Goal: Information Seeking & Learning: Learn about a topic

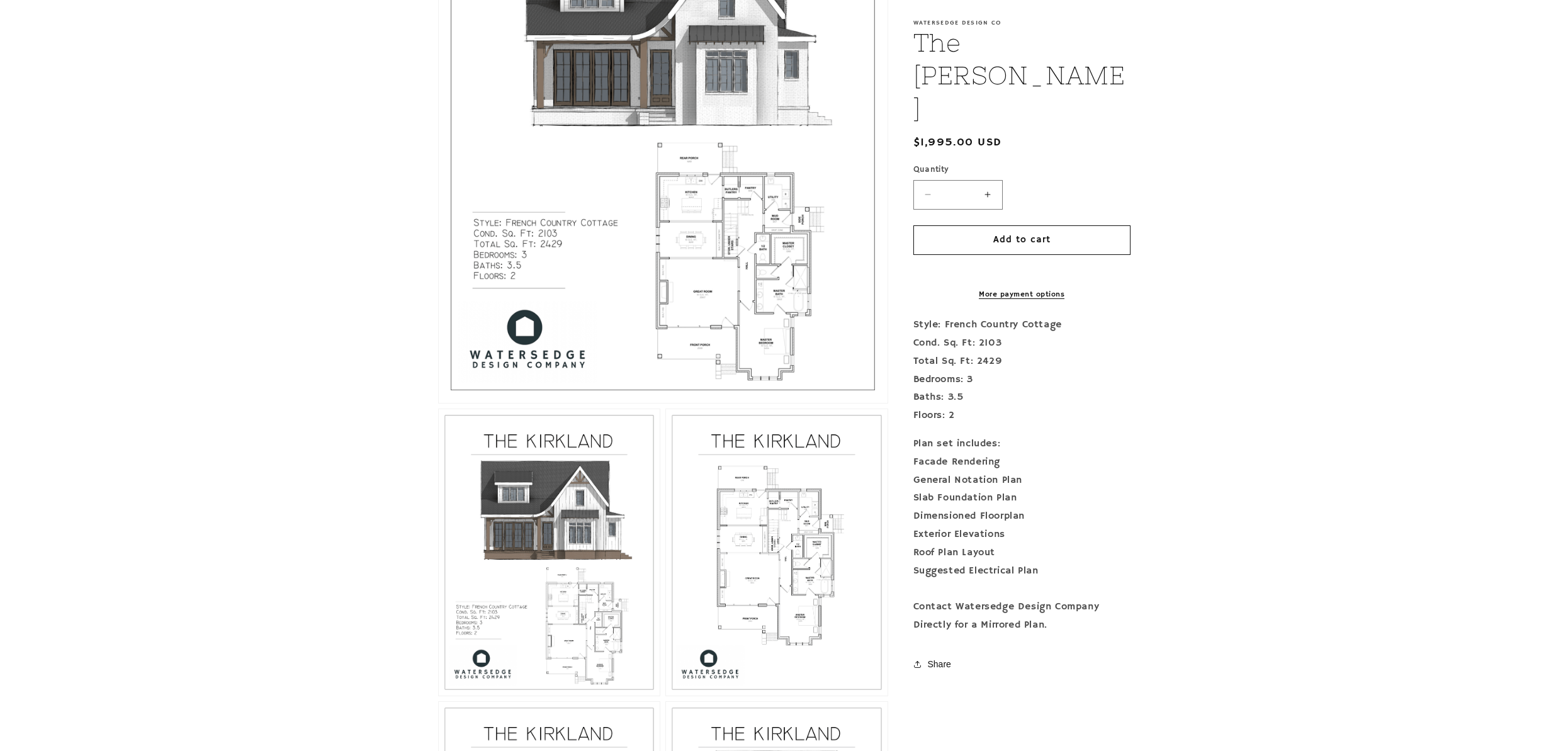
scroll to position [343, 0]
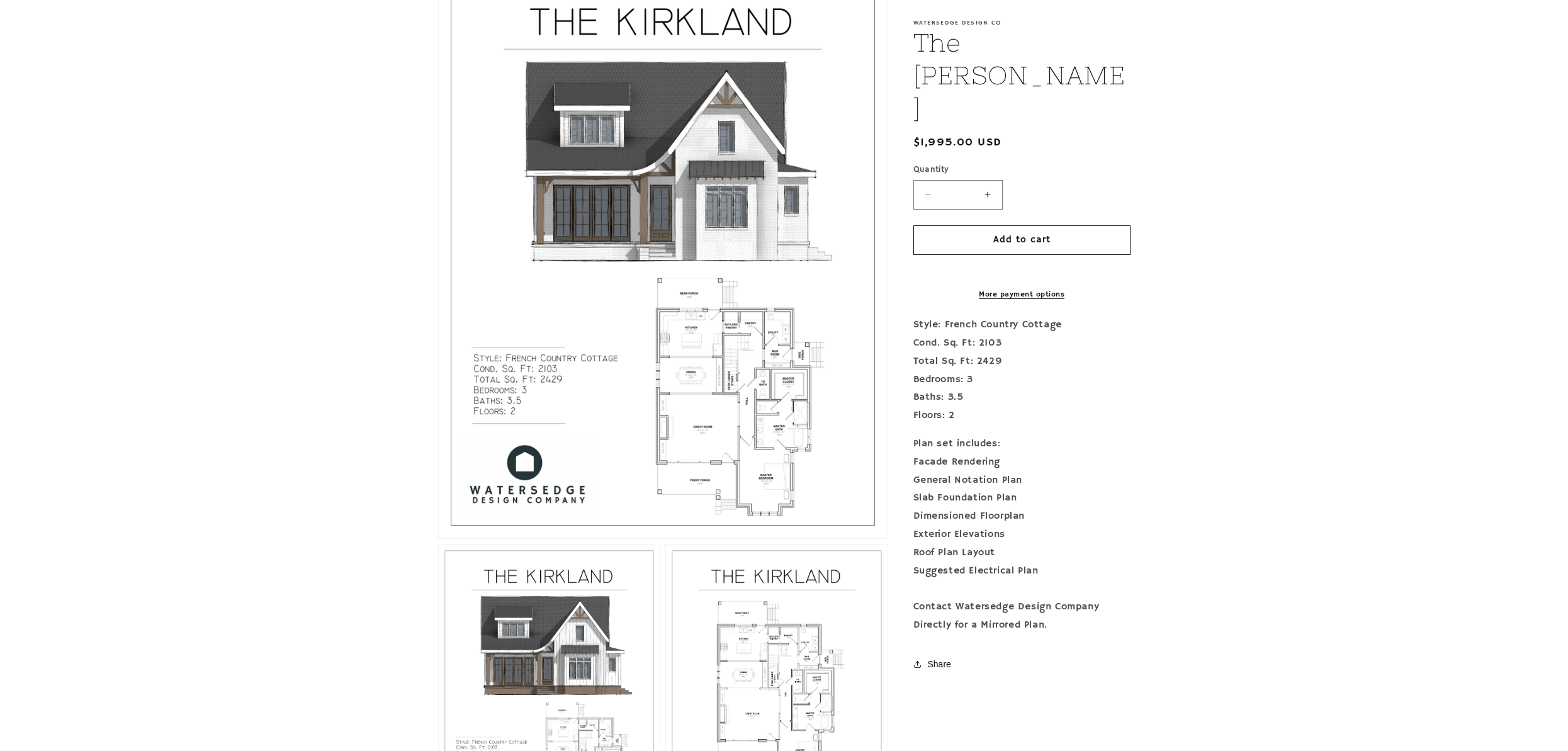
click at [439, 538] on button "Open media 1 in modal" at bounding box center [439, 538] width 0 height 0
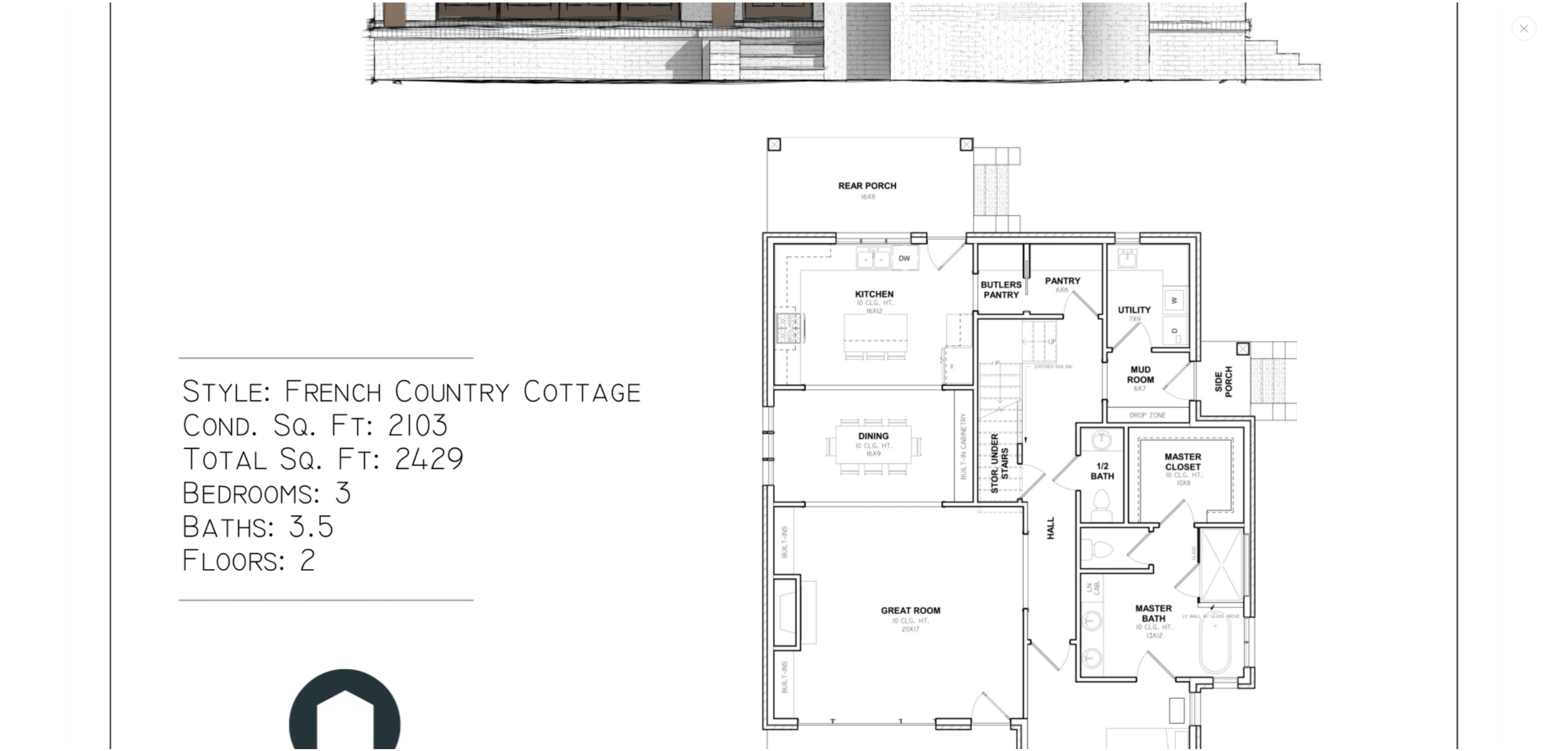
scroll to position [1072, 0]
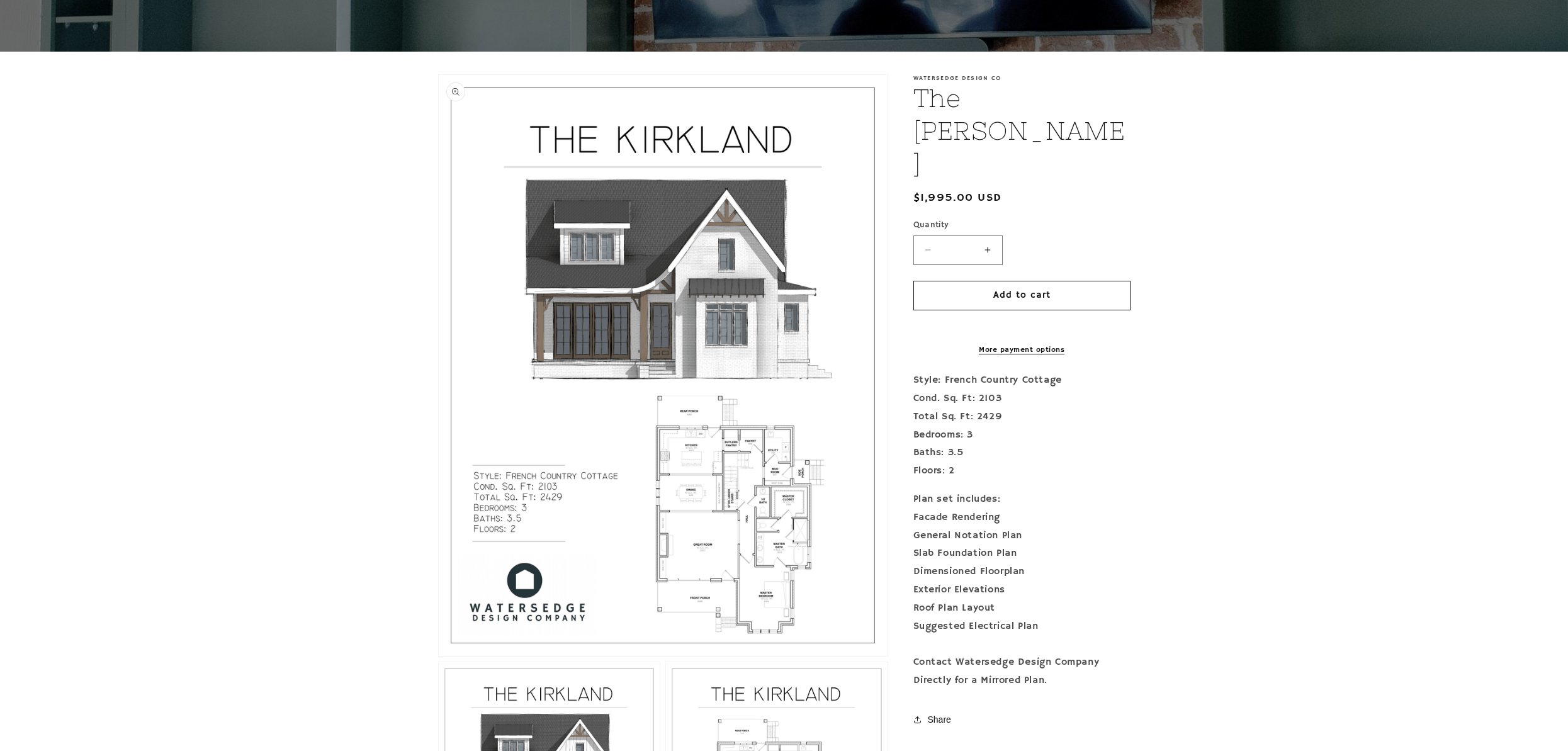
scroll to position [632, 0]
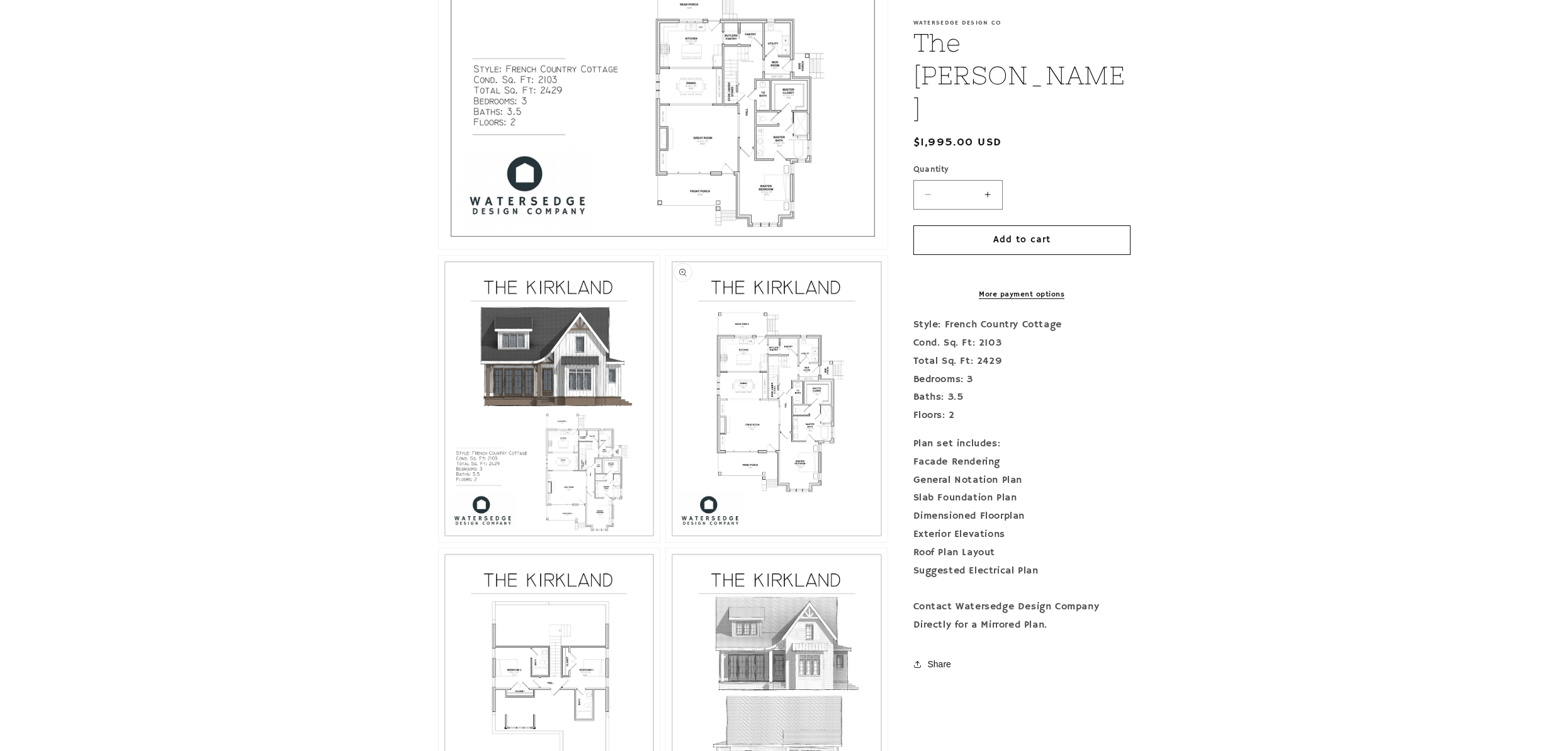
click at [666, 542] on button "Open media 3 in modal" at bounding box center [666, 542] width 0 height 0
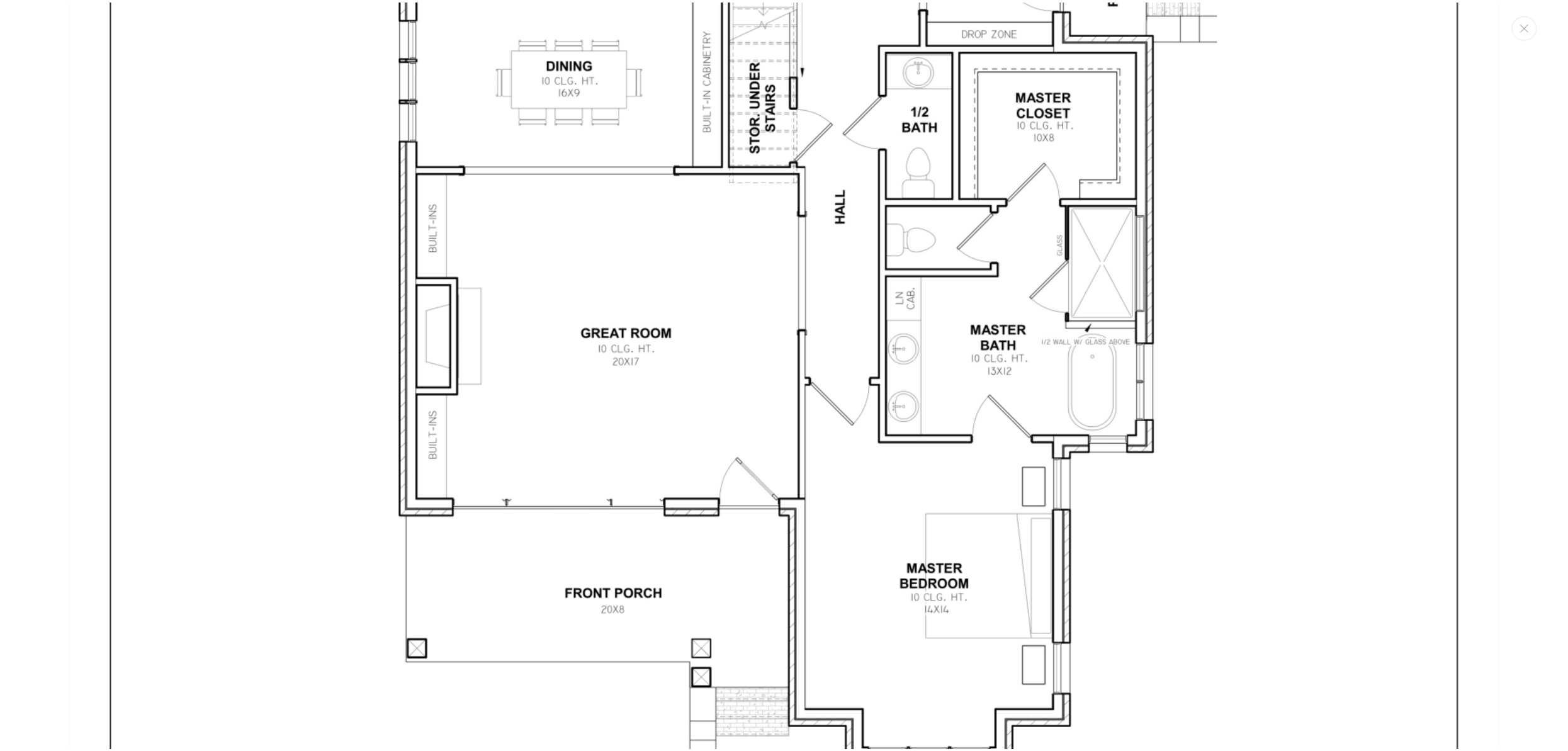
scroll to position [4430, 0]
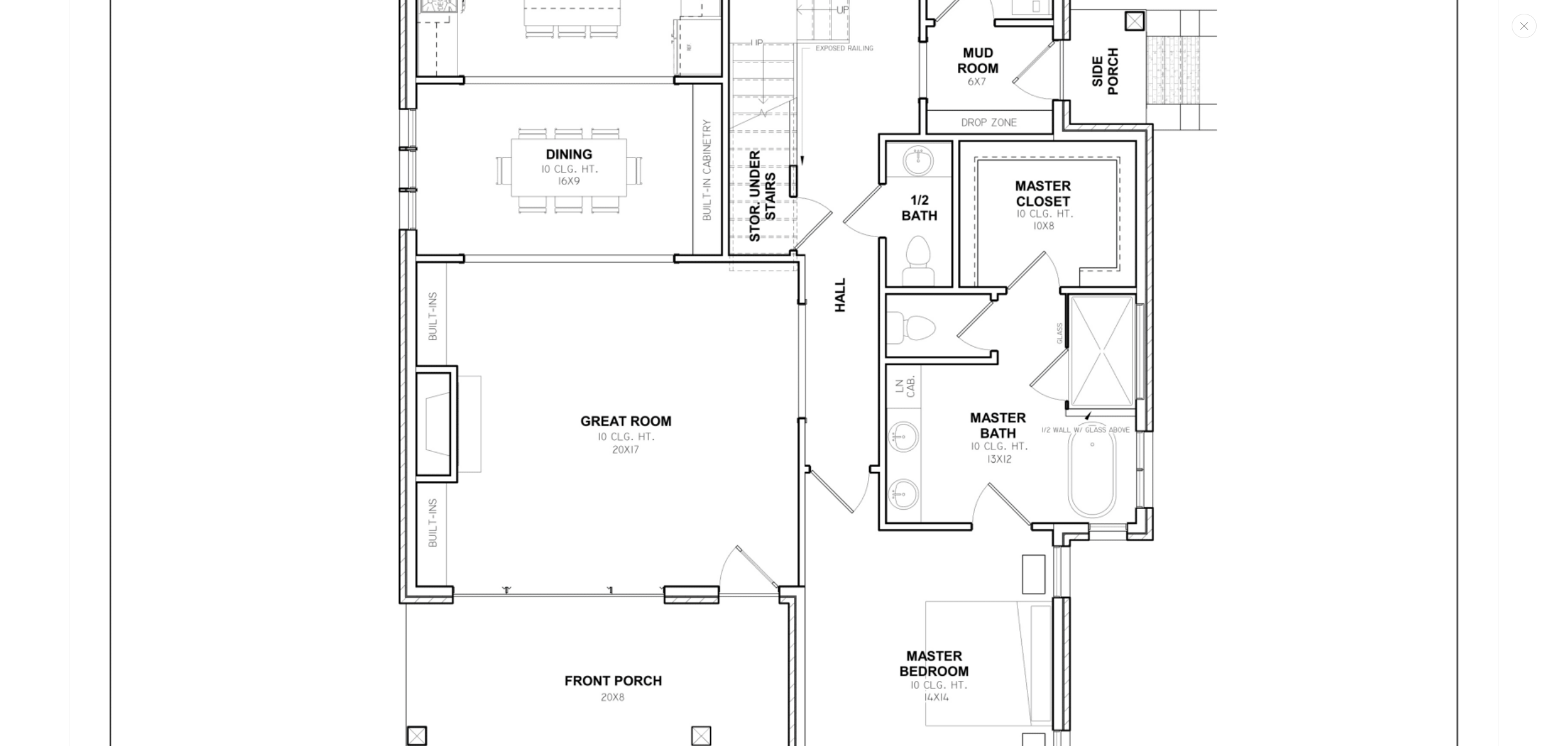
click at [862, 329] on img "Media gallery" at bounding box center [784, 253] width 1430 height 1849
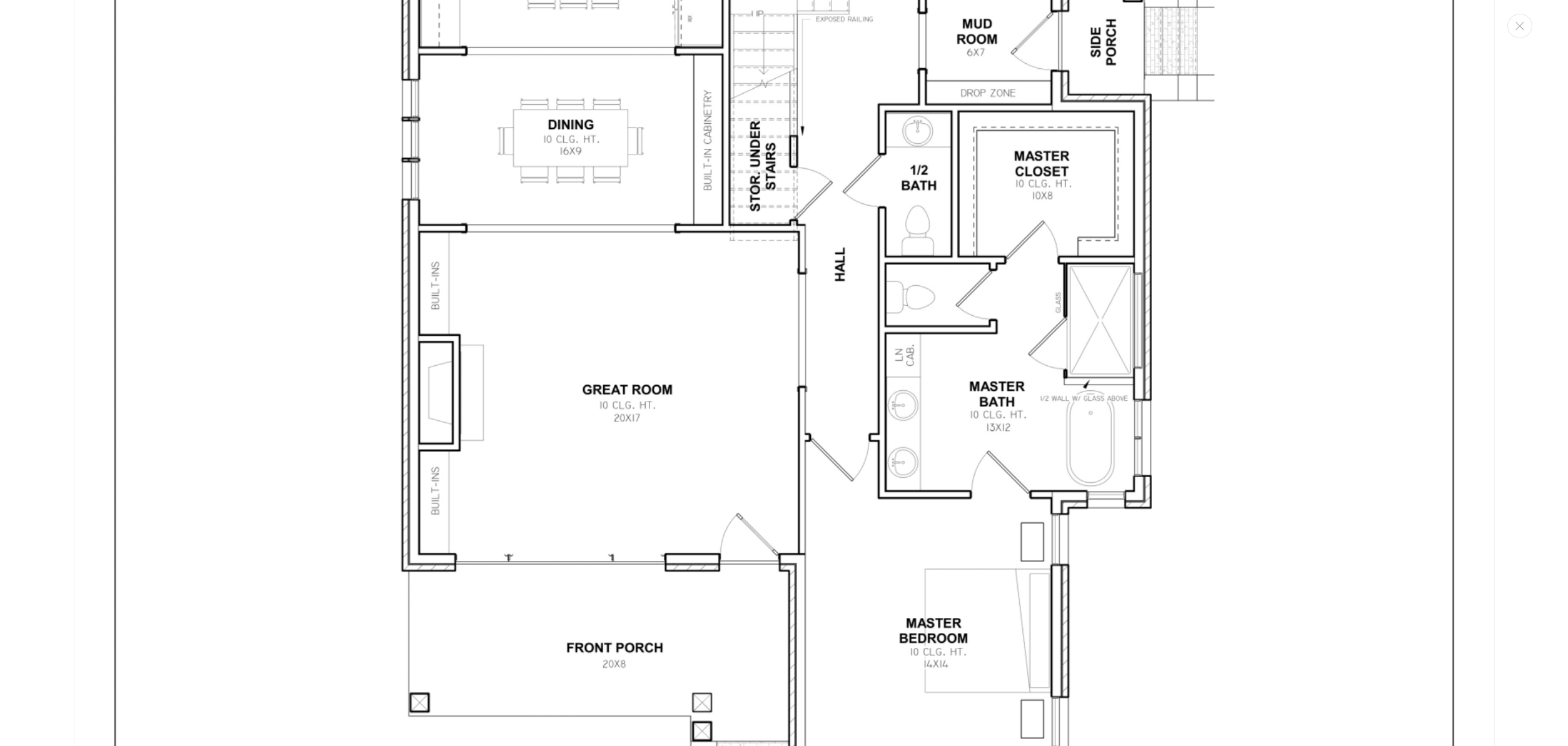
scroll to position [4376, 0]
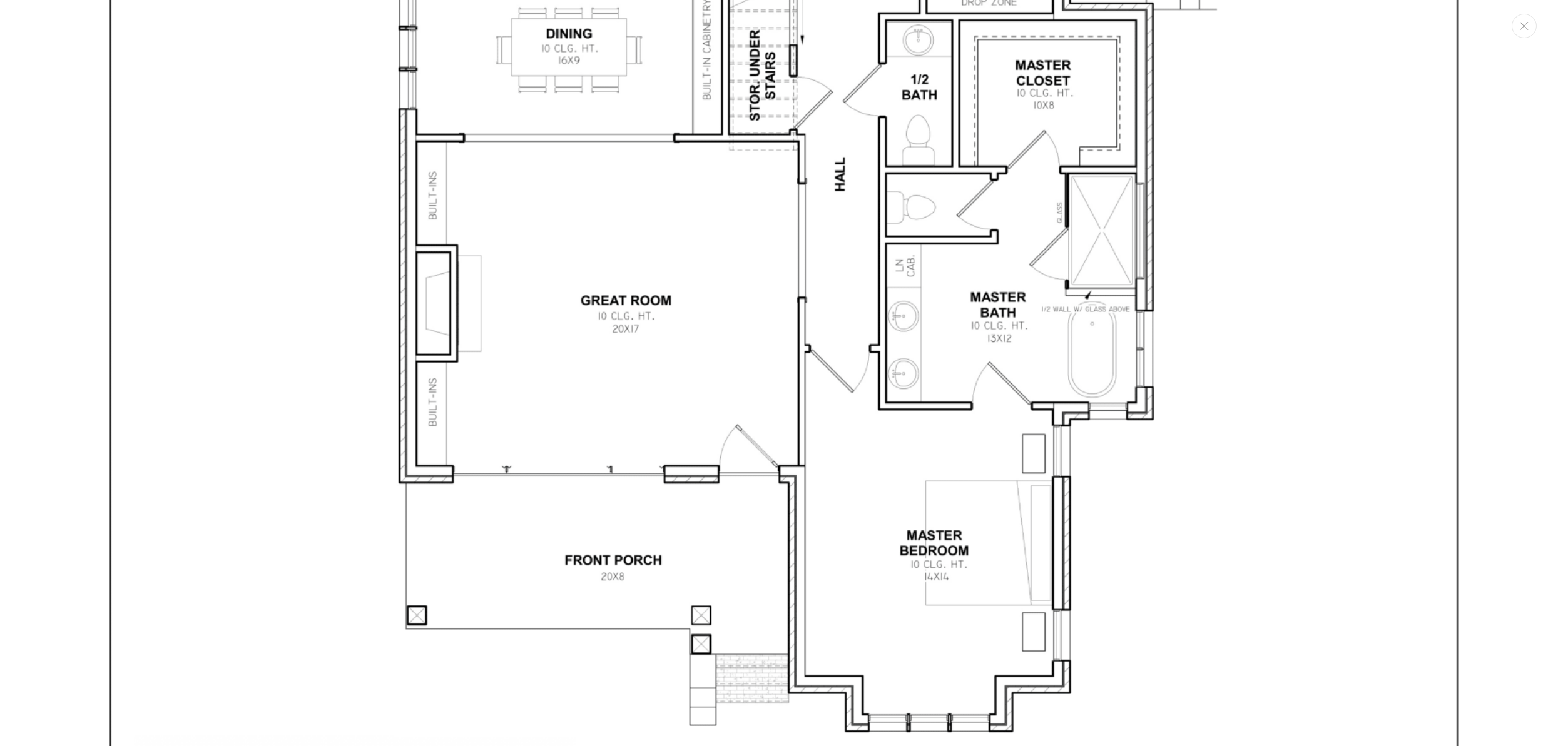
scroll to position [4216, 0]
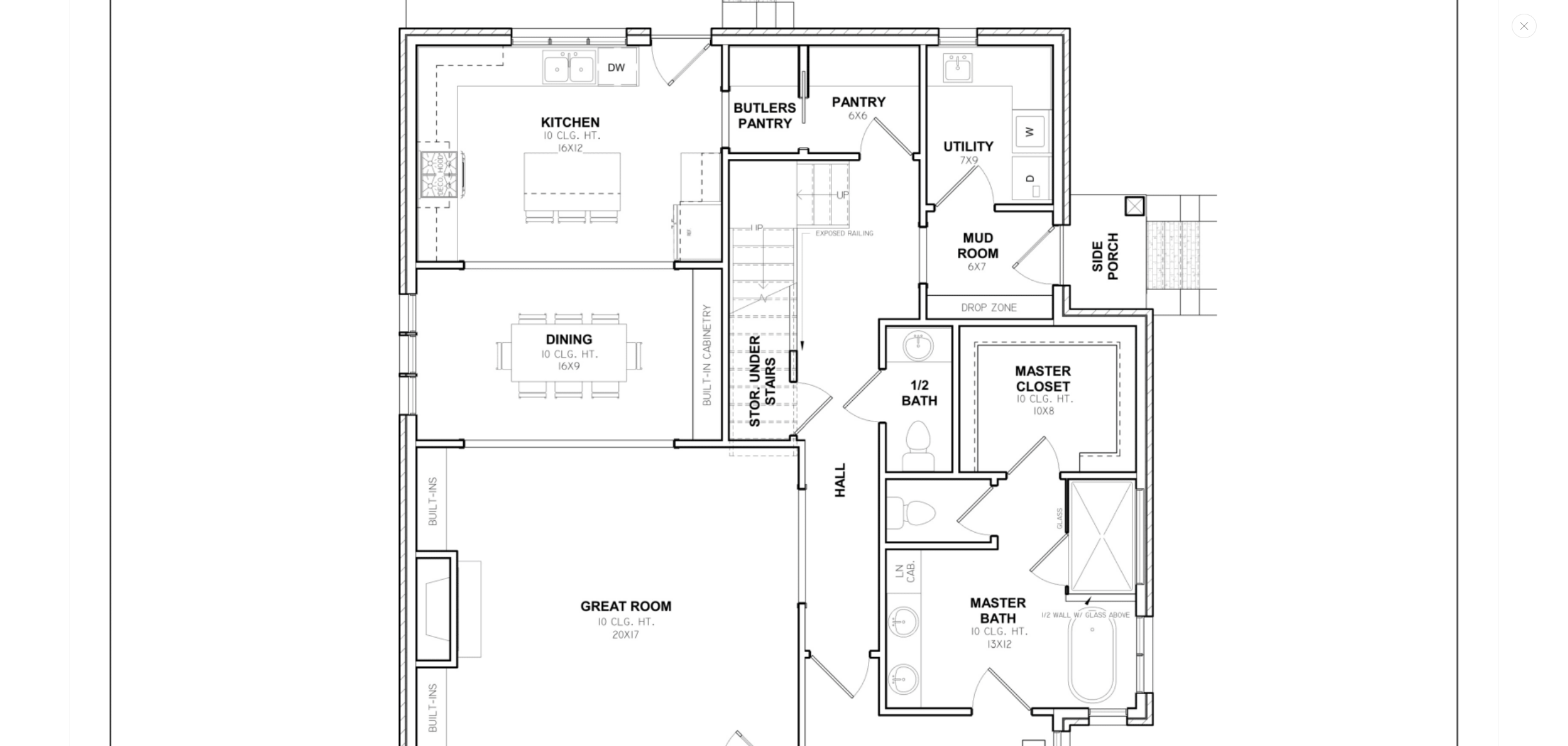
click at [378, 242] on img "Media gallery" at bounding box center [784, 438] width 1430 height 1849
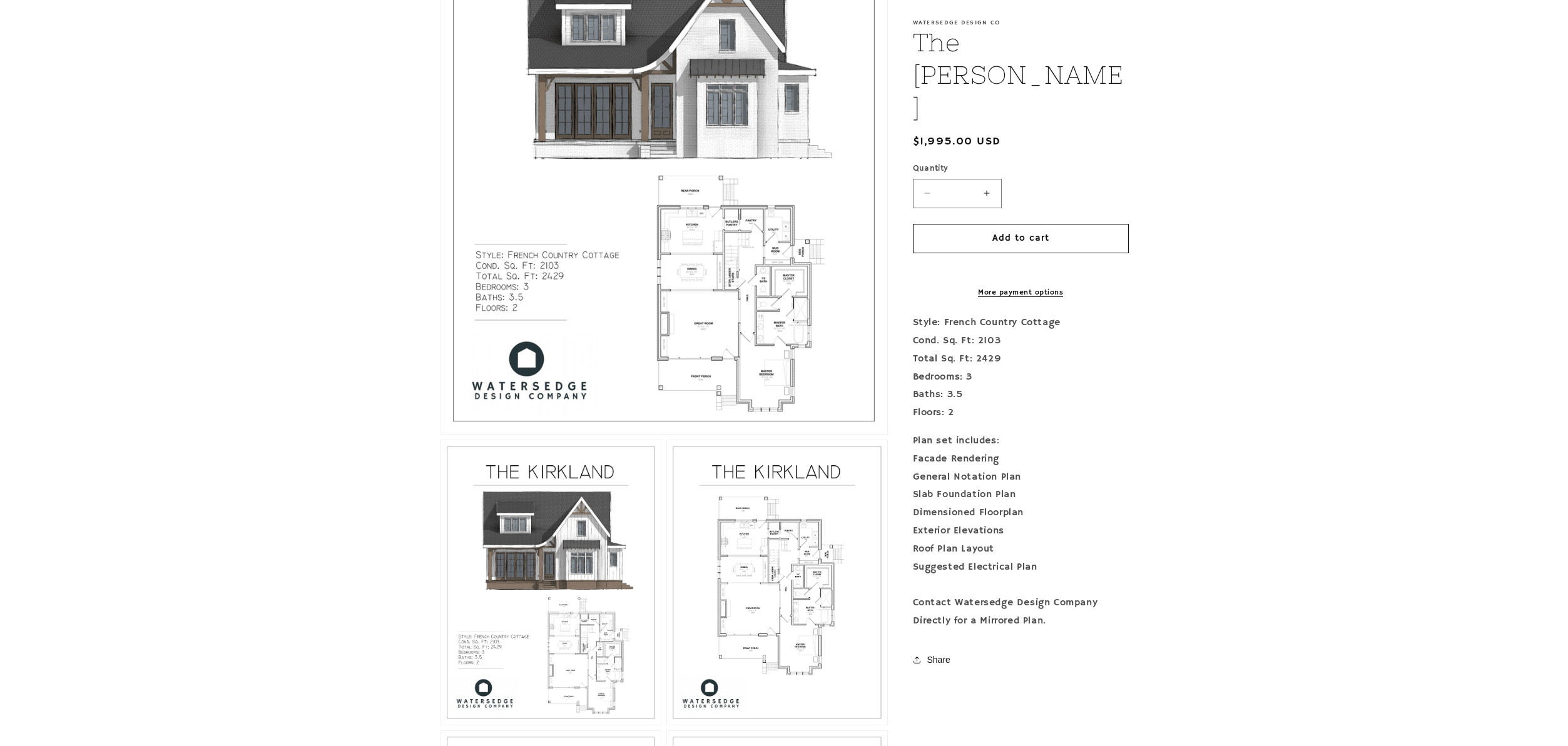
scroll to position [664, 0]
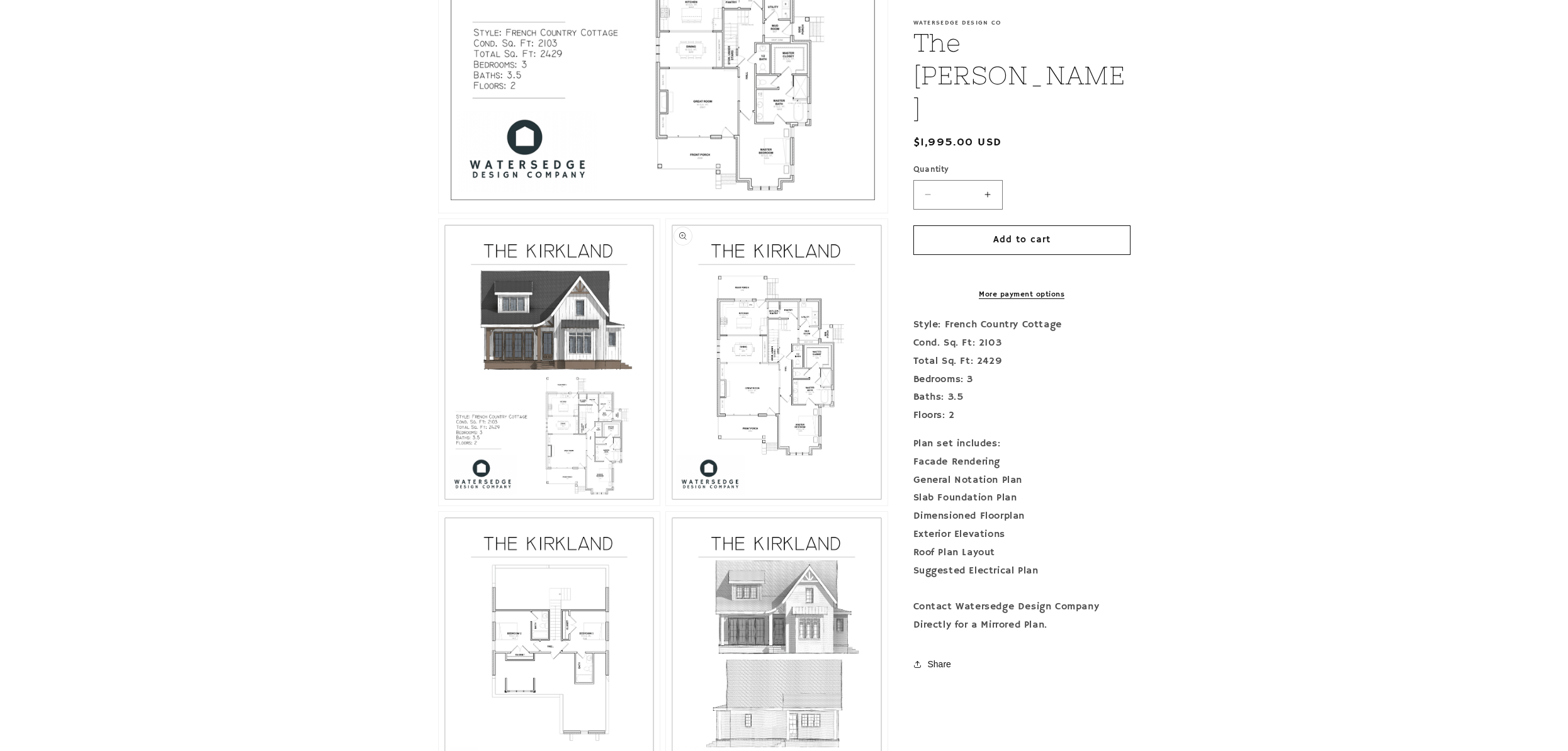
click at [666, 505] on button "Open media 3 in modal" at bounding box center [666, 505] width 0 height 0
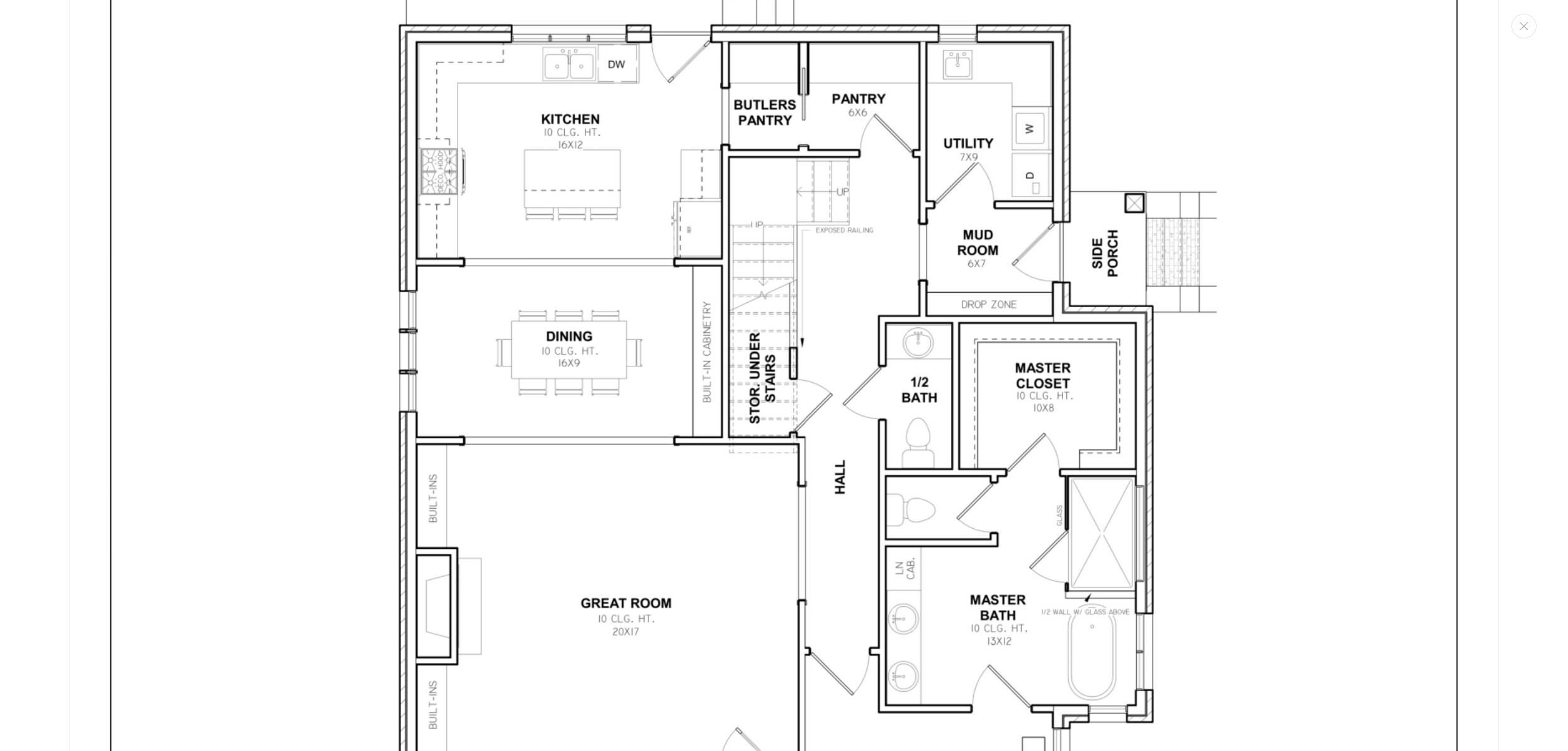
scroll to position [3730, 0]
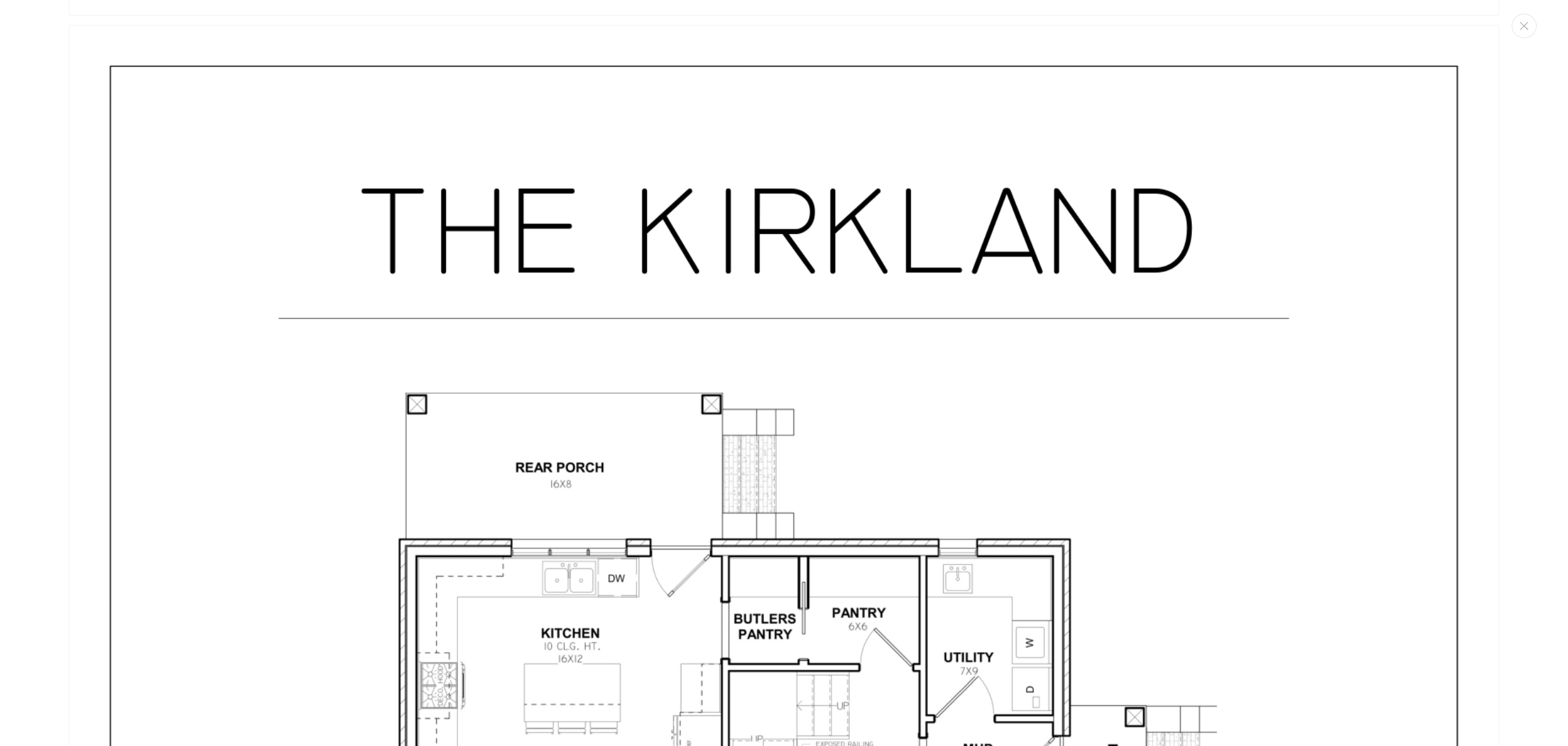
click at [64, 119] on div "Media gallery" at bounding box center [784, 373] width 1568 height 746
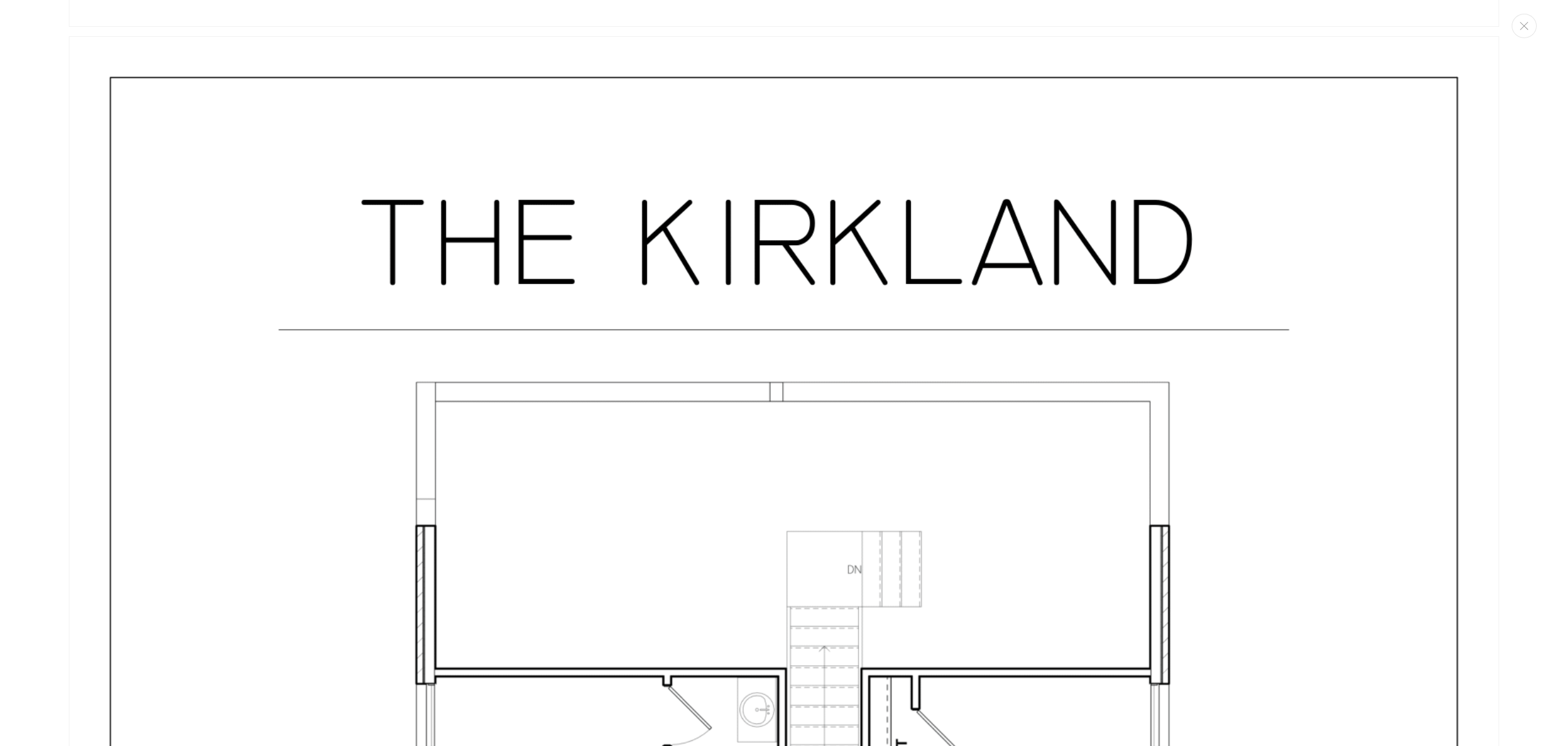
drag, startPoint x: 1527, startPoint y: 20, endPoint x: 1522, endPoint y: 25, distance: 7.1
click at [1527, 21] on button "Close" at bounding box center [1524, 25] width 25 height 24
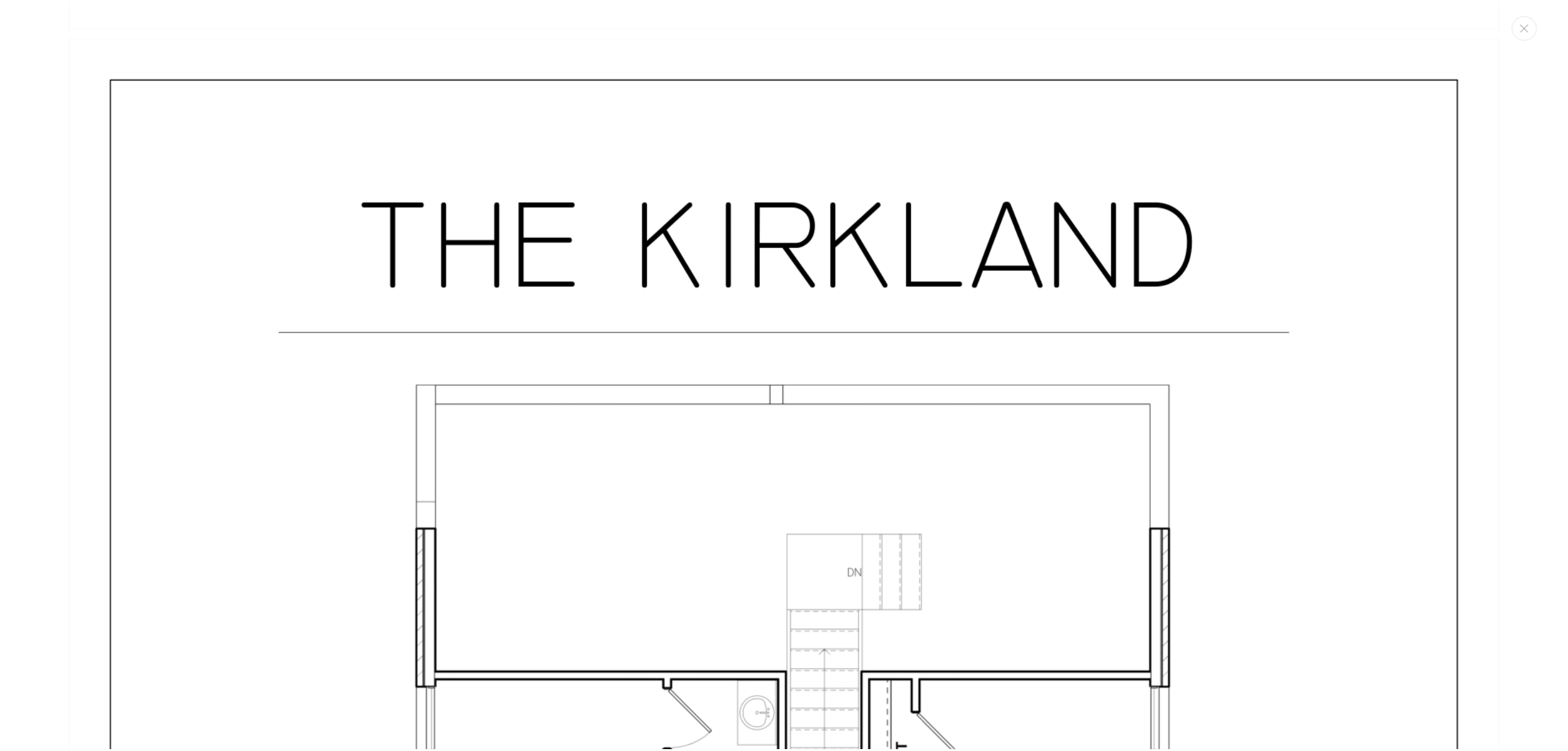
scroll to position [5553, 0]
